Goal: Obtain resource: Download file/media

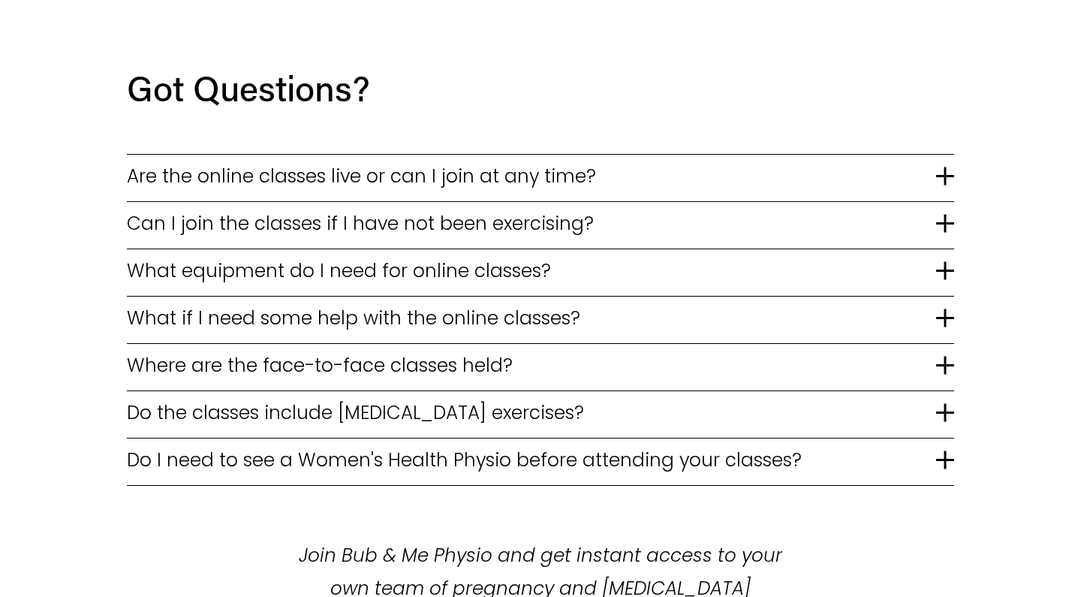
scroll to position [3076, 0]
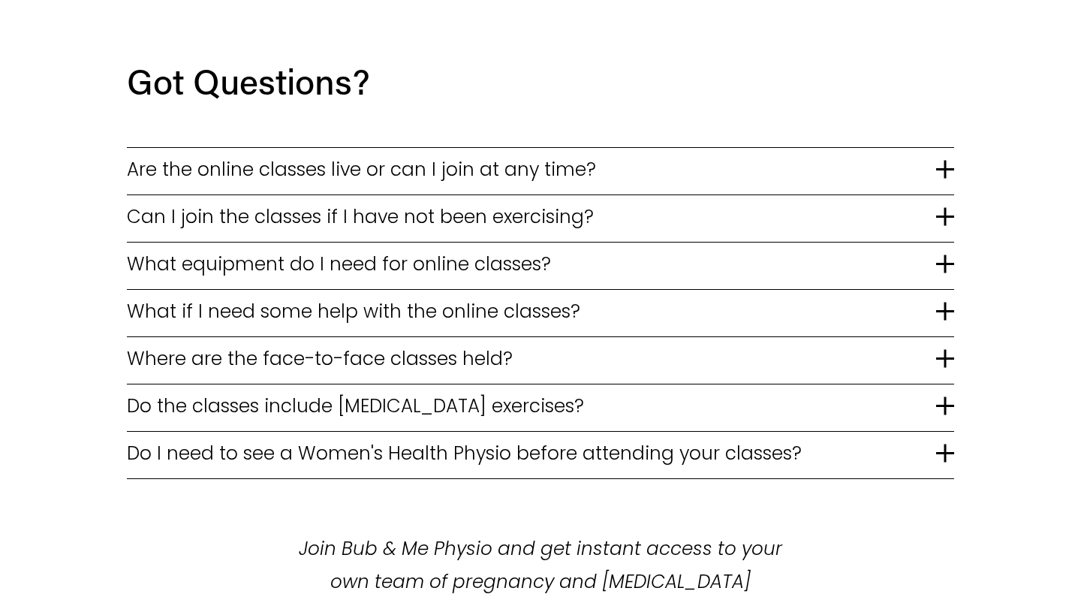
click at [446, 155] on span "Are the online classes live or can I join at any time?" at bounding box center [531, 169] width 809 height 28
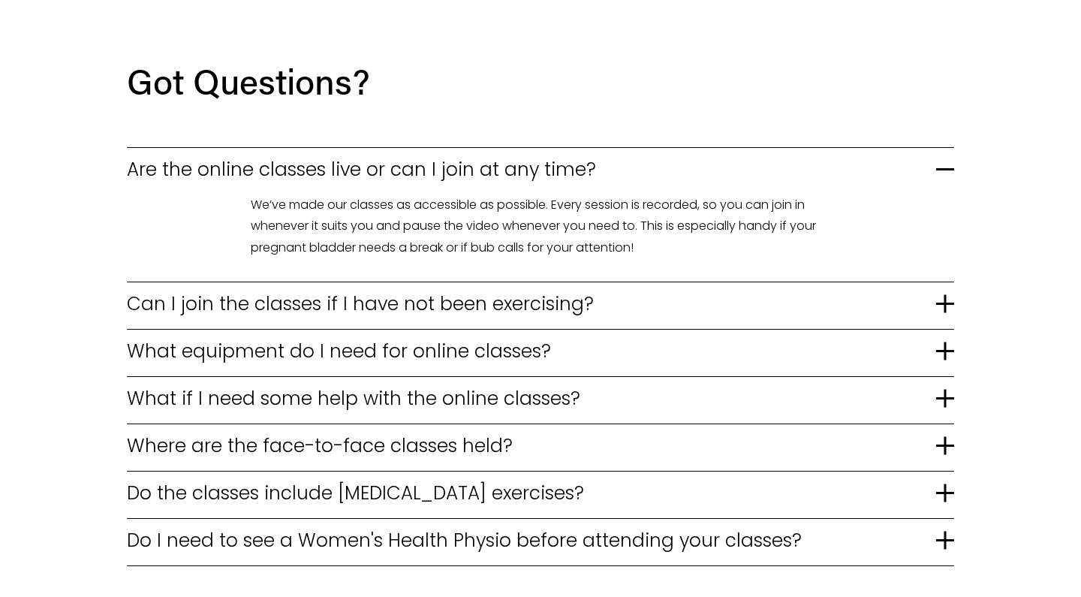
click at [396, 290] on span "Can I join the classes if I have not been exercising?" at bounding box center [531, 304] width 809 height 28
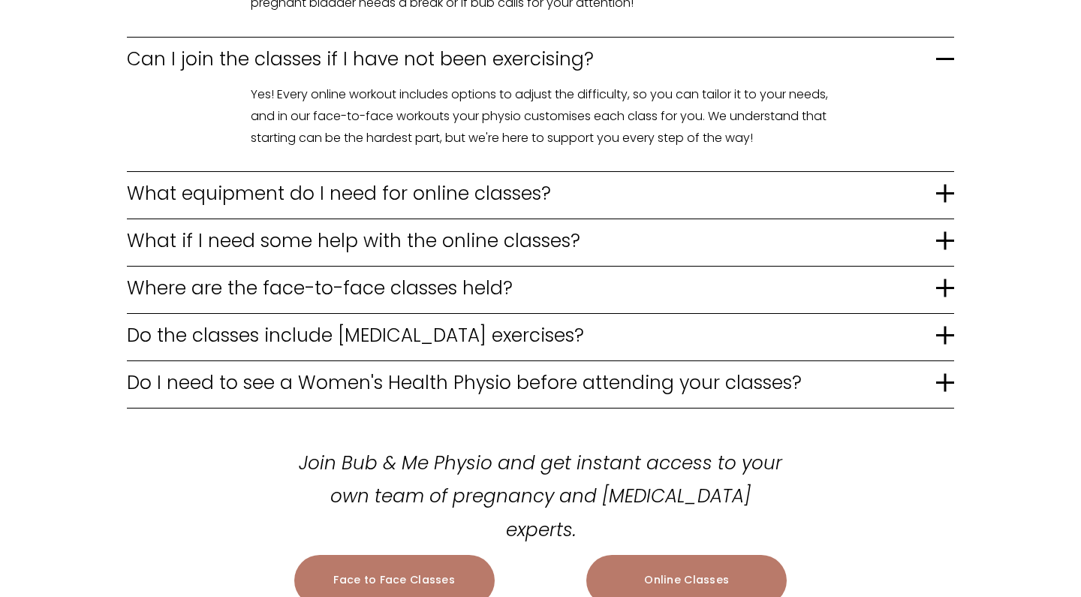
scroll to position [3327, 0]
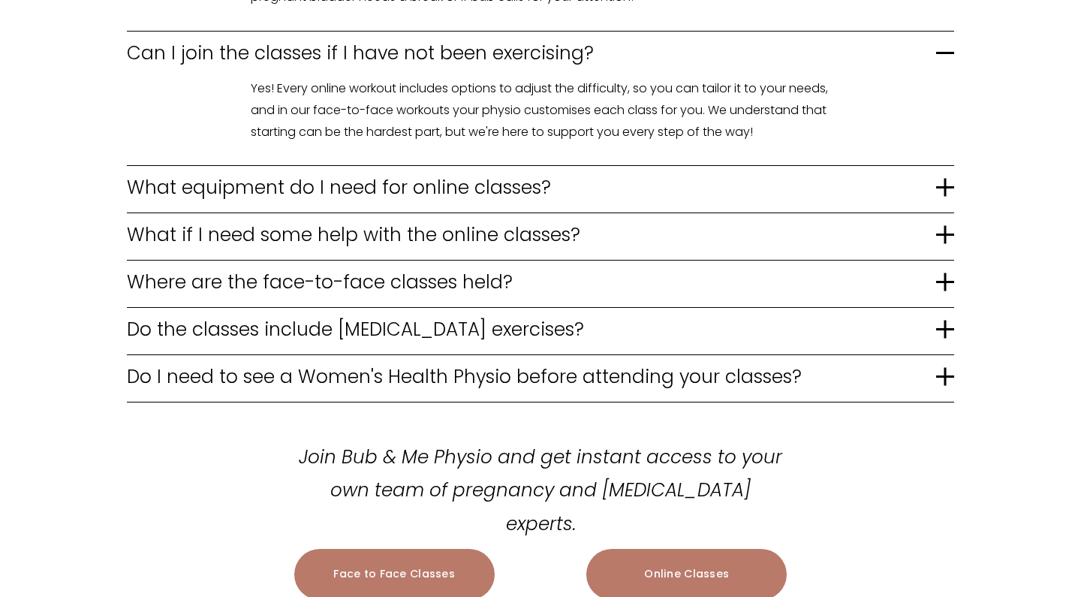
click at [396, 268] on span "Where are the face-to-face classes held?" at bounding box center [531, 282] width 809 height 28
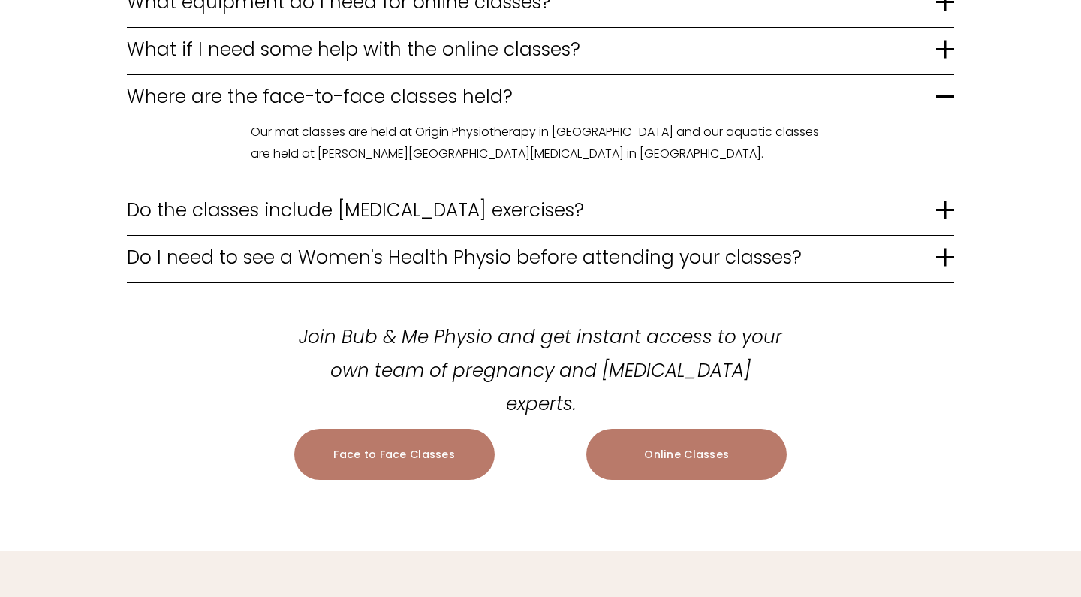
scroll to position [3529, 0]
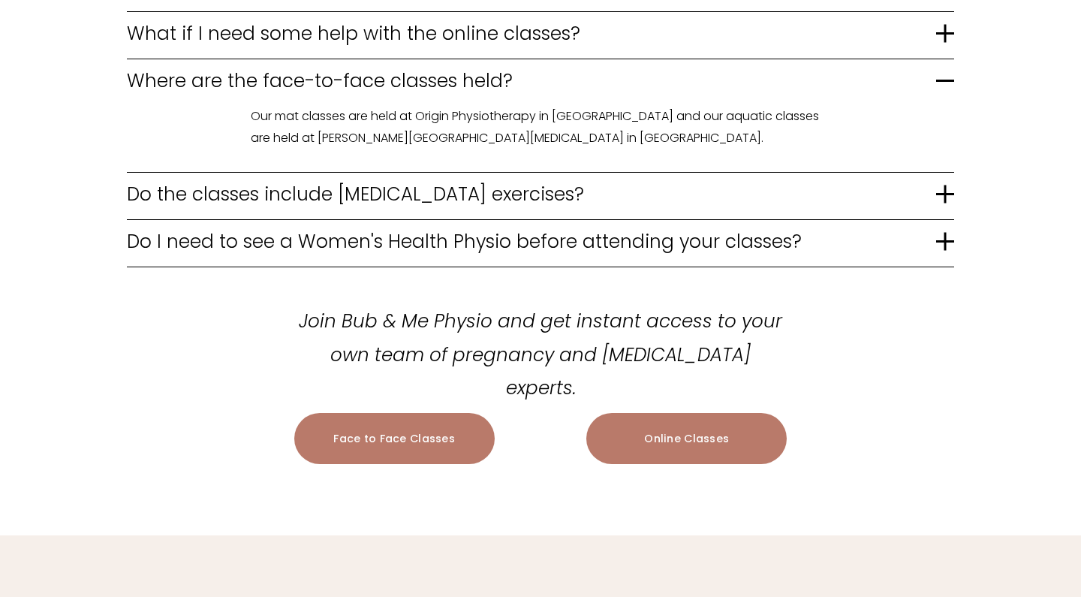
click at [498, 180] on span "Do the classes include pelvic floor exercises?" at bounding box center [531, 194] width 809 height 28
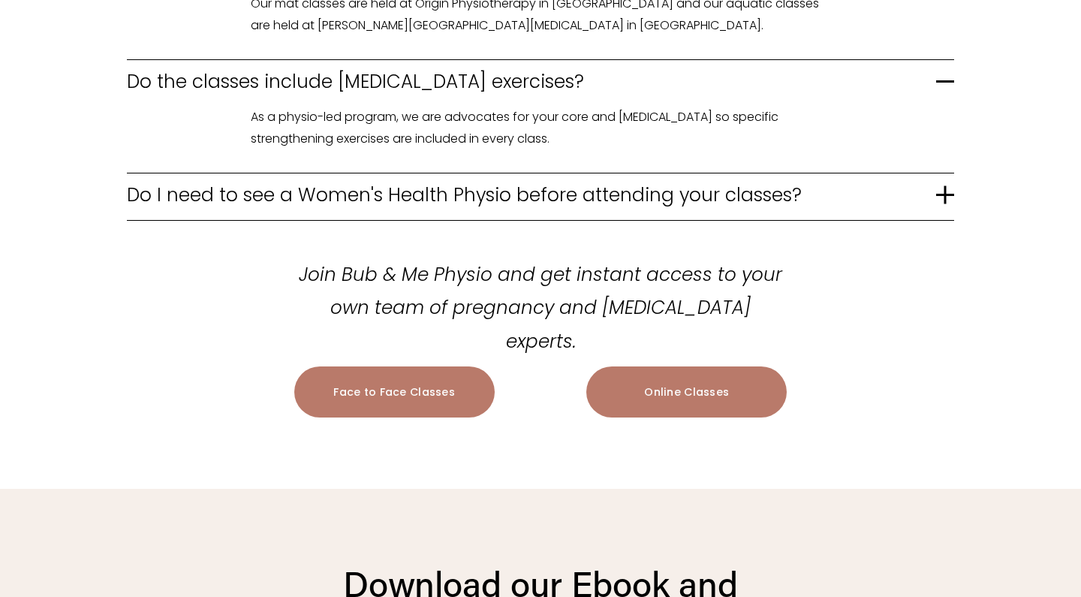
scroll to position [3643, 0]
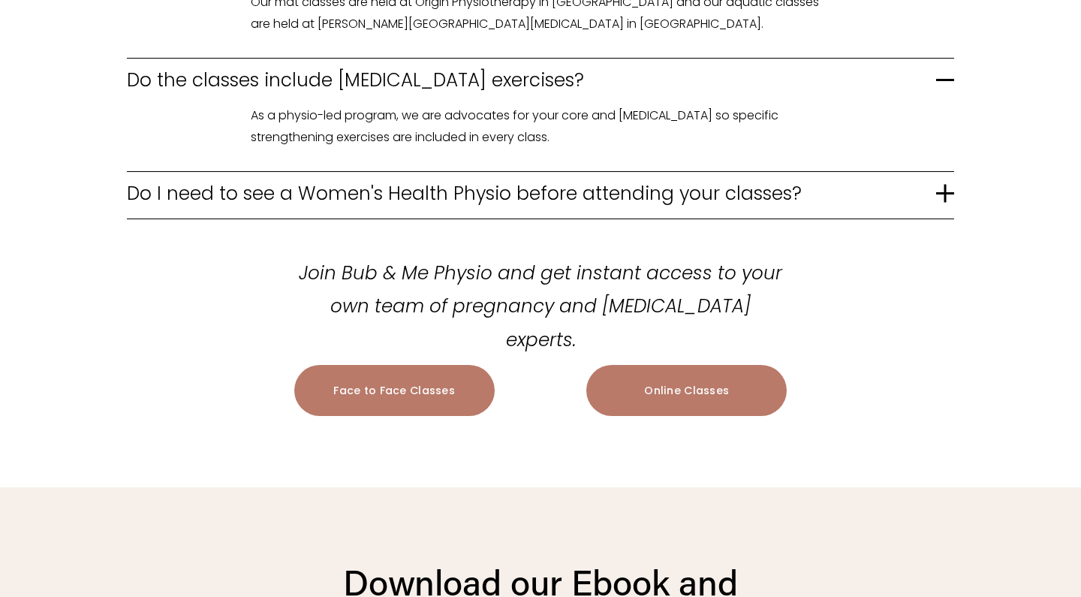
click at [232, 179] on span "Do I need to see a Women's Health Physio before attending your classes?" at bounding box center [531, 193] width 809 height 28
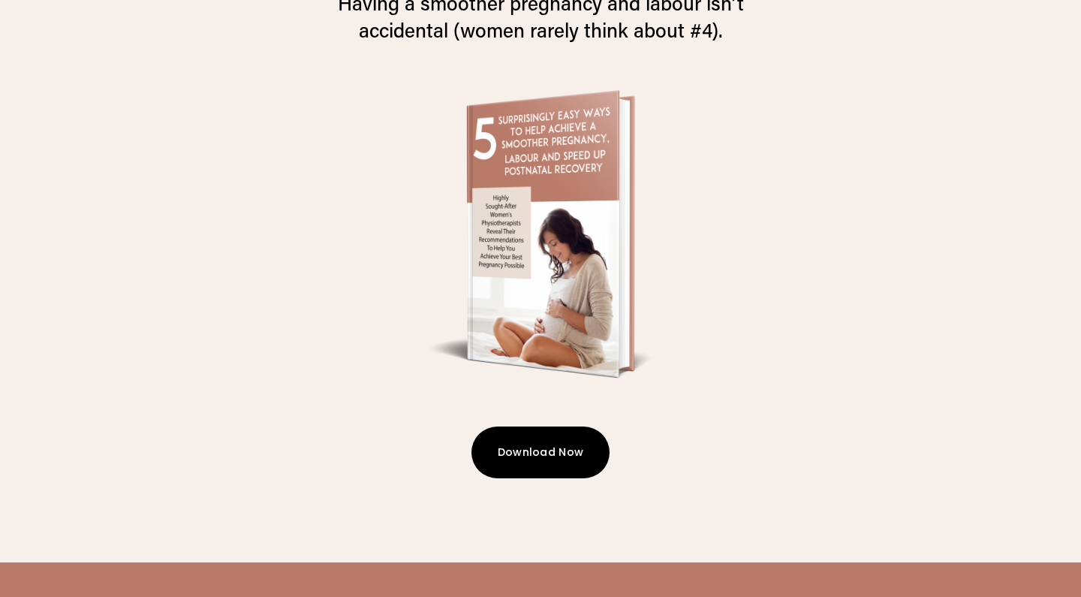
scroll to position [4487, 0]
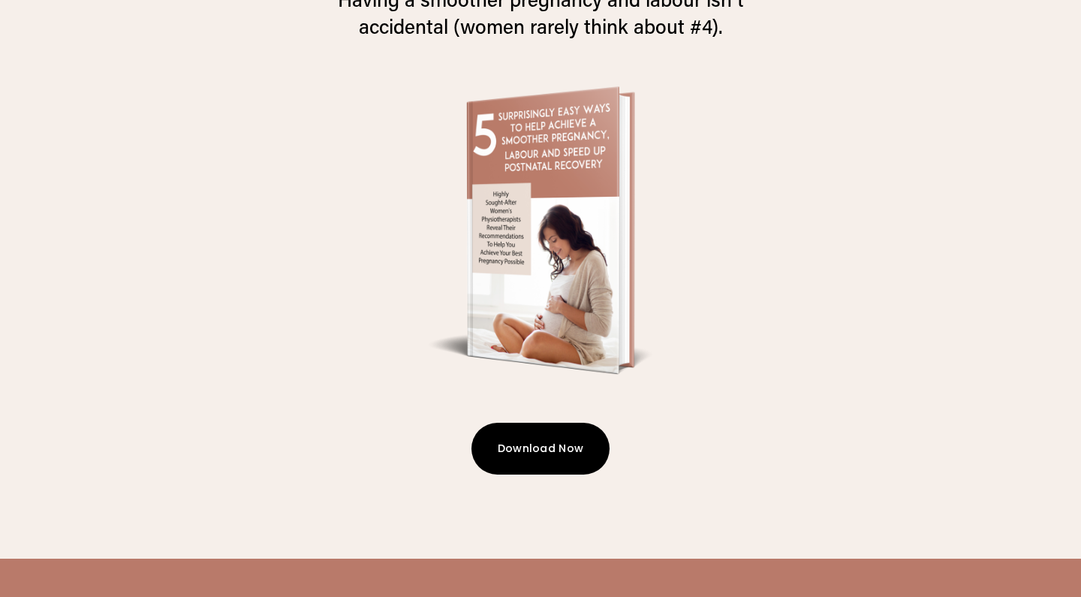
click at [515, 423] on button "Download Now" at bounding box center [541, 449] width 139 height 52
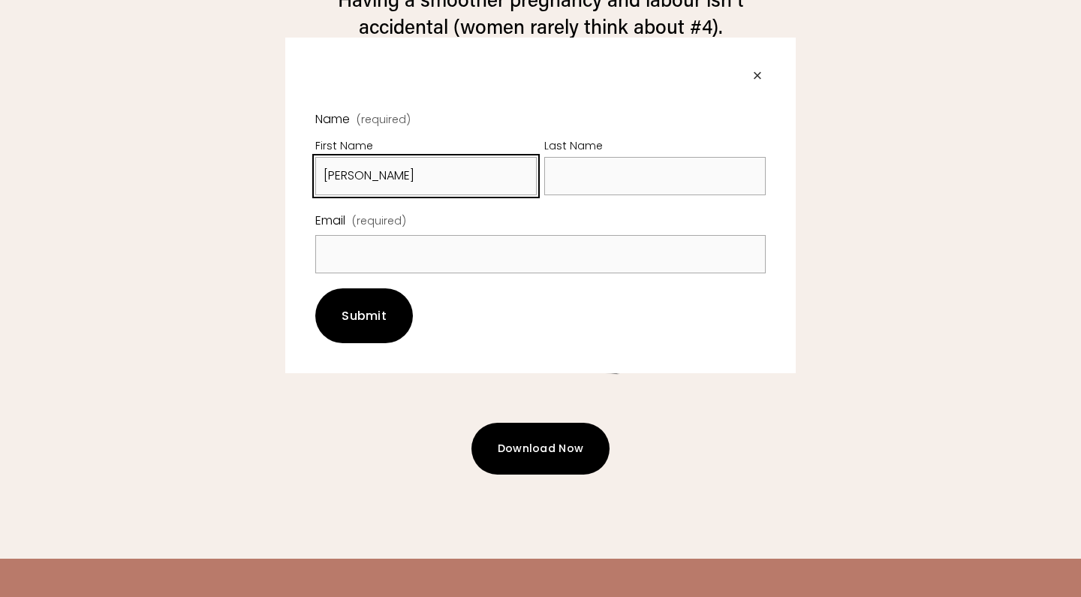
type input "Georgina"
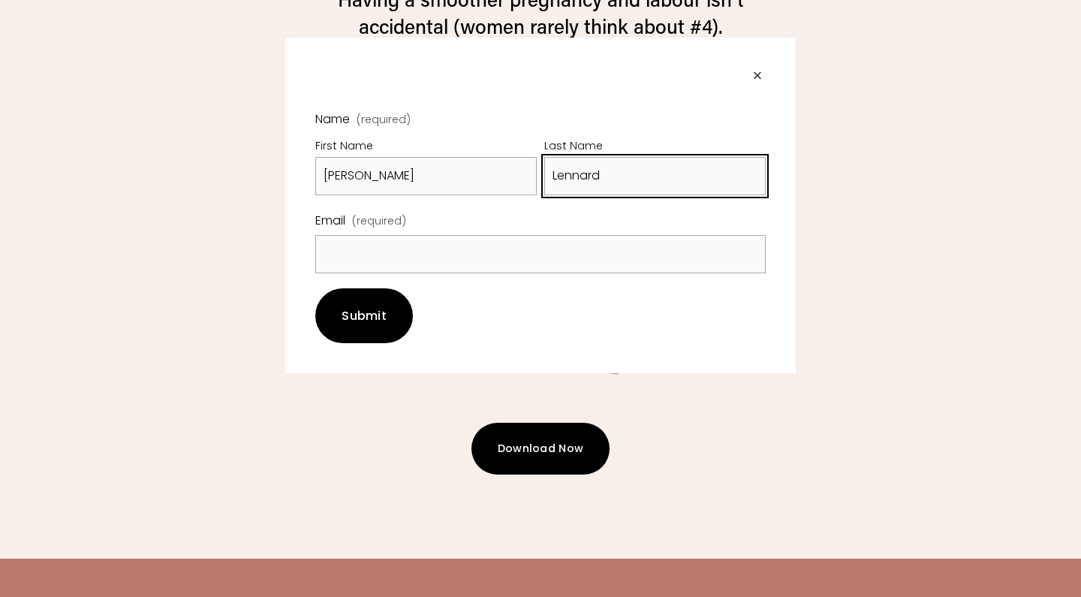
type input "Lennard"
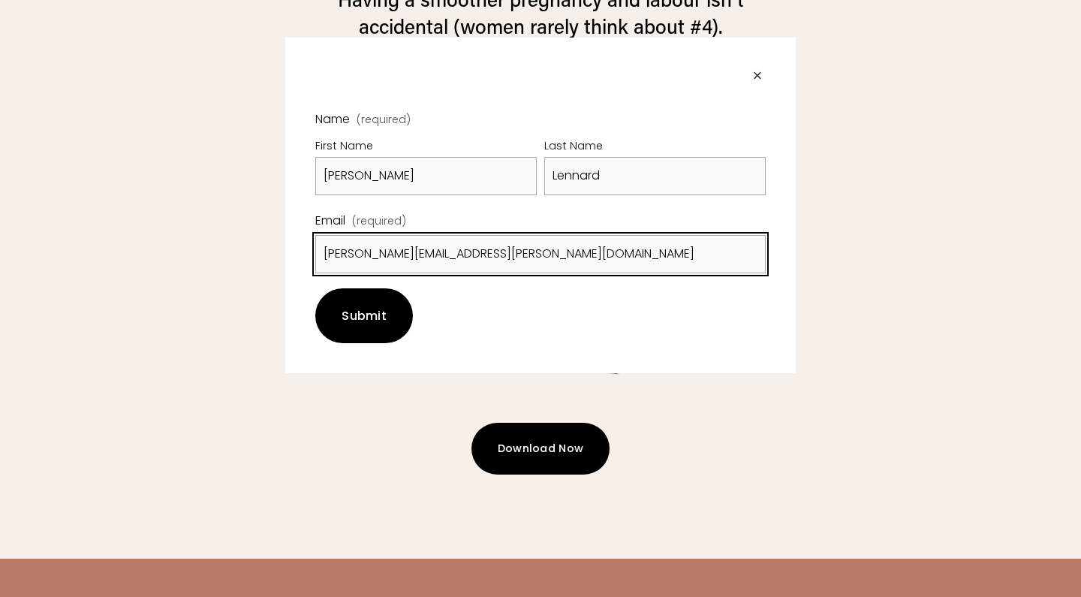
type input "georgina.lennard@hotmail.com"
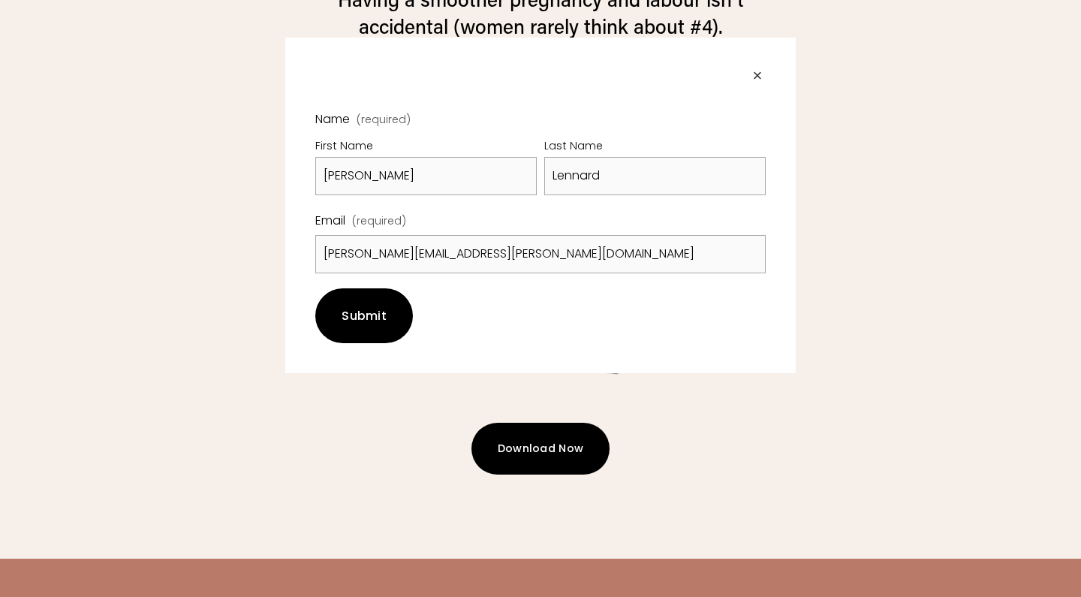
click at [366, 315] on span "Submit" at bounding box center [364, 315] width 45 height 17
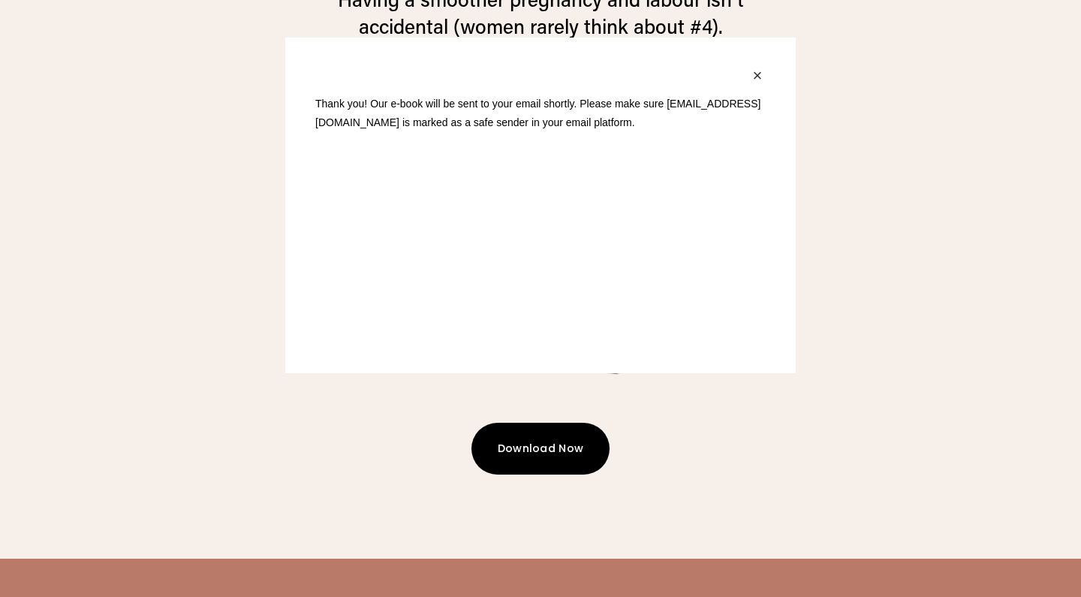
click at [758, 75] on div "×" at bounding box center [757, 76] width 17 height 17
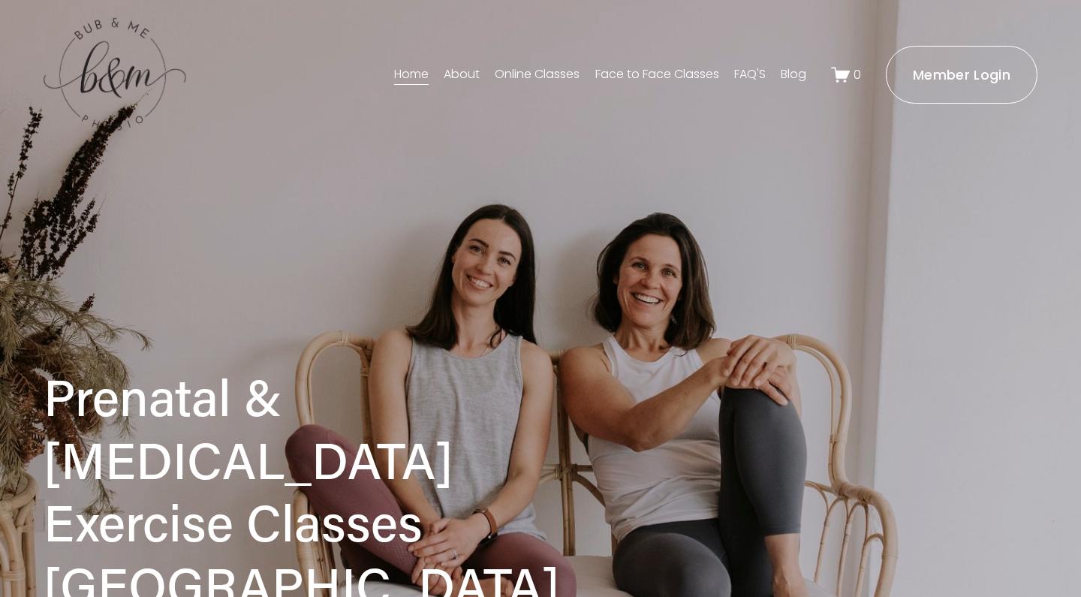
scroll to position [0, 0]
click at [457, 68] on link "About" at bounding box center [462, 74] width 36 height 24
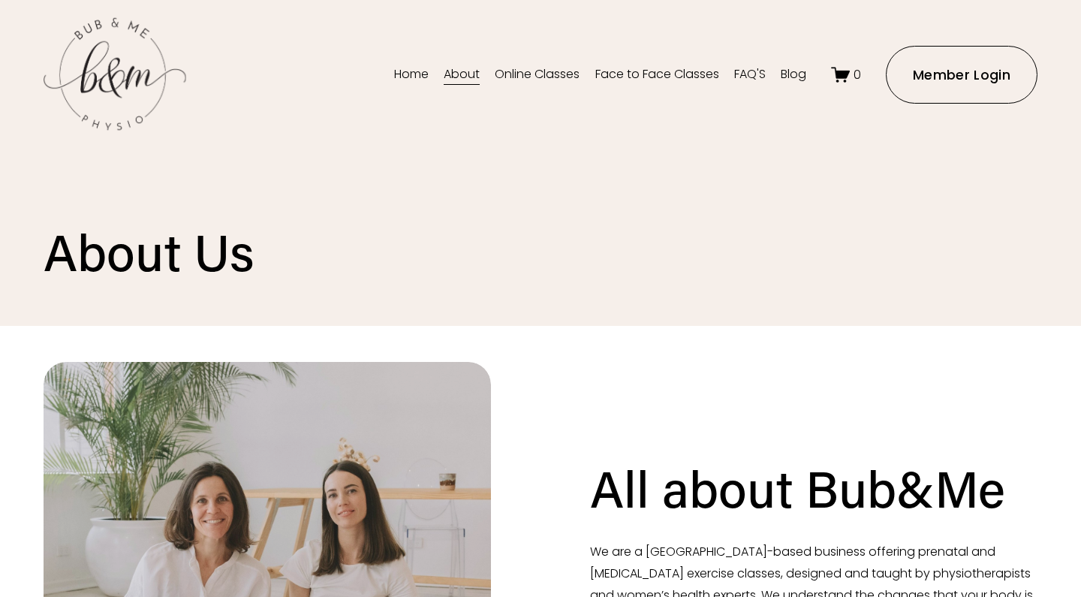
click at [737, 77] on link "FAQ'S" at bounding box center [750, 74] width 32 height 24
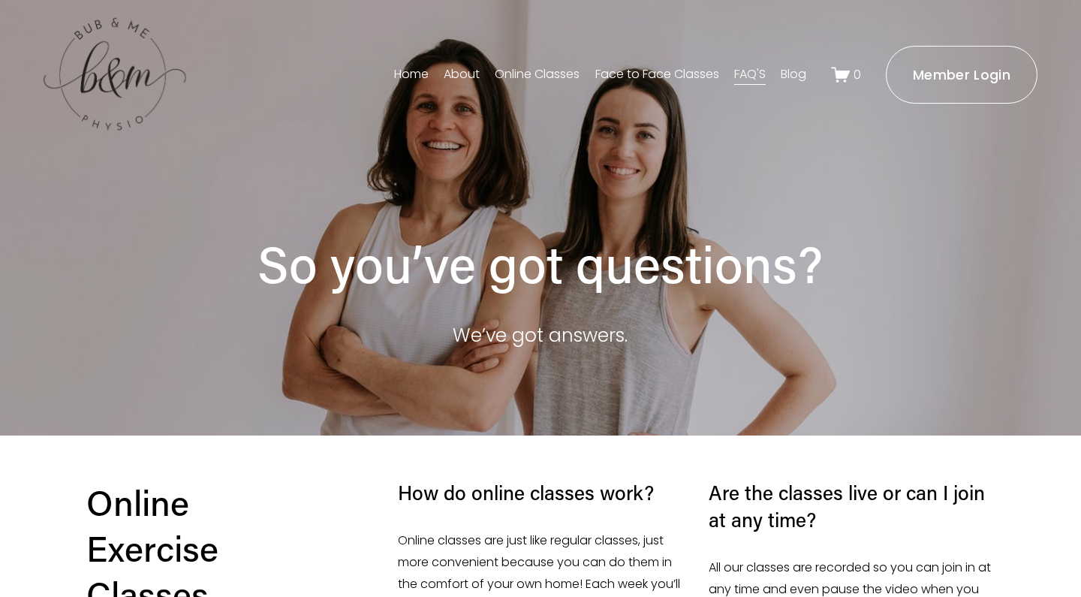
click at [525, 74] on link "Online Classes" at bounding box center [537, 74] width 85 height 24
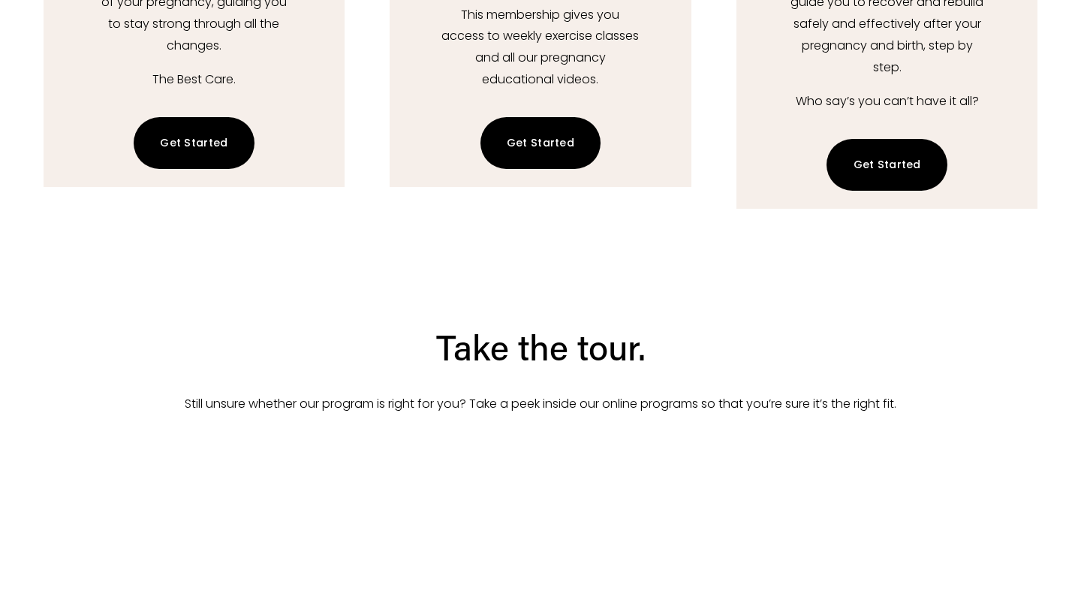
scroll to position [2487, 0]
